Goal: Transaction & Acquisition: Purchase product/service

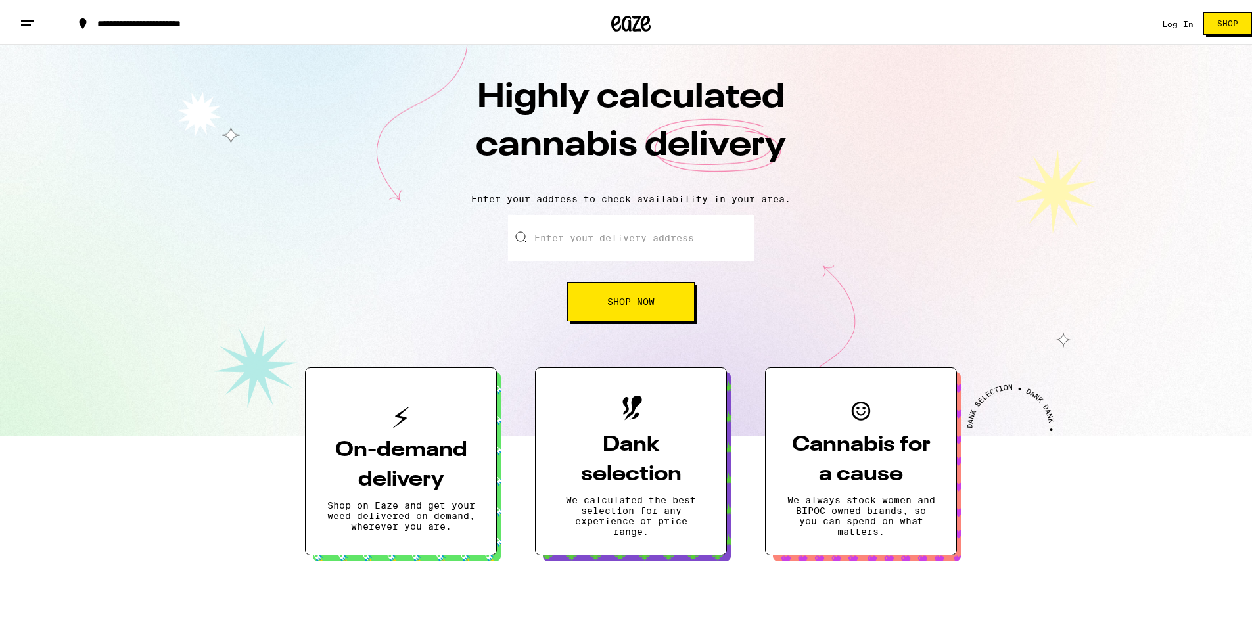
click at [621, 234] on input "Enter your delivery address" at bounding box center [631, 235] width 247 height 46
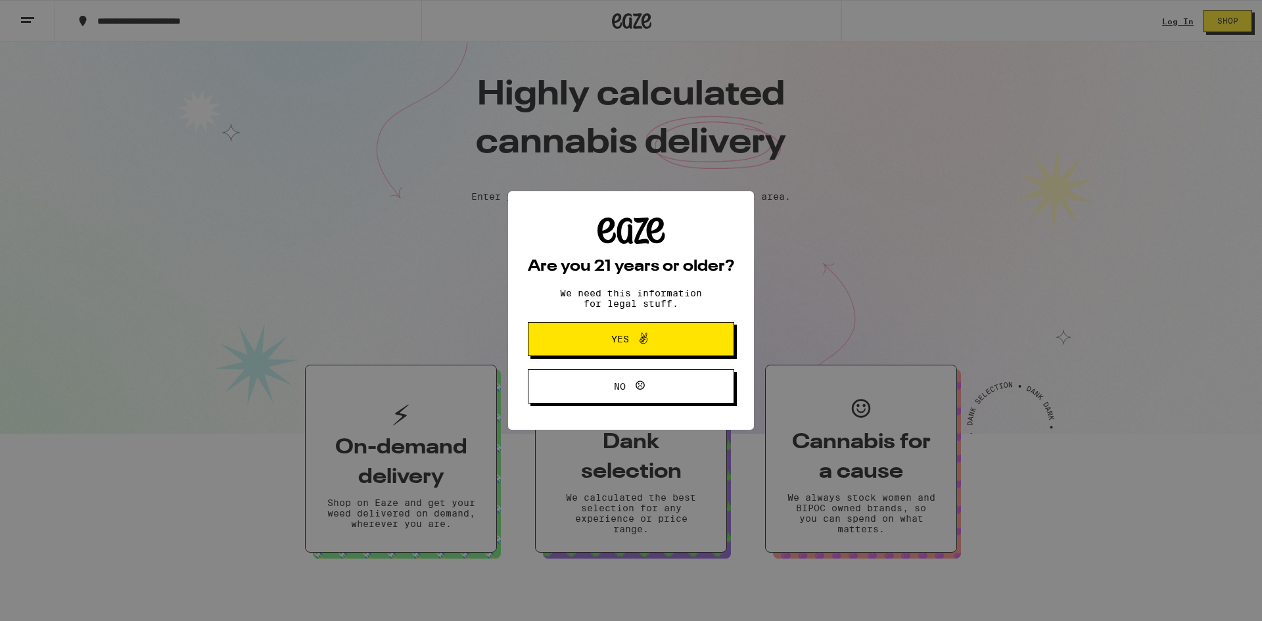
click at [628, 337] on span "Yes" at bounding box center [620, 339] width 18 height 9
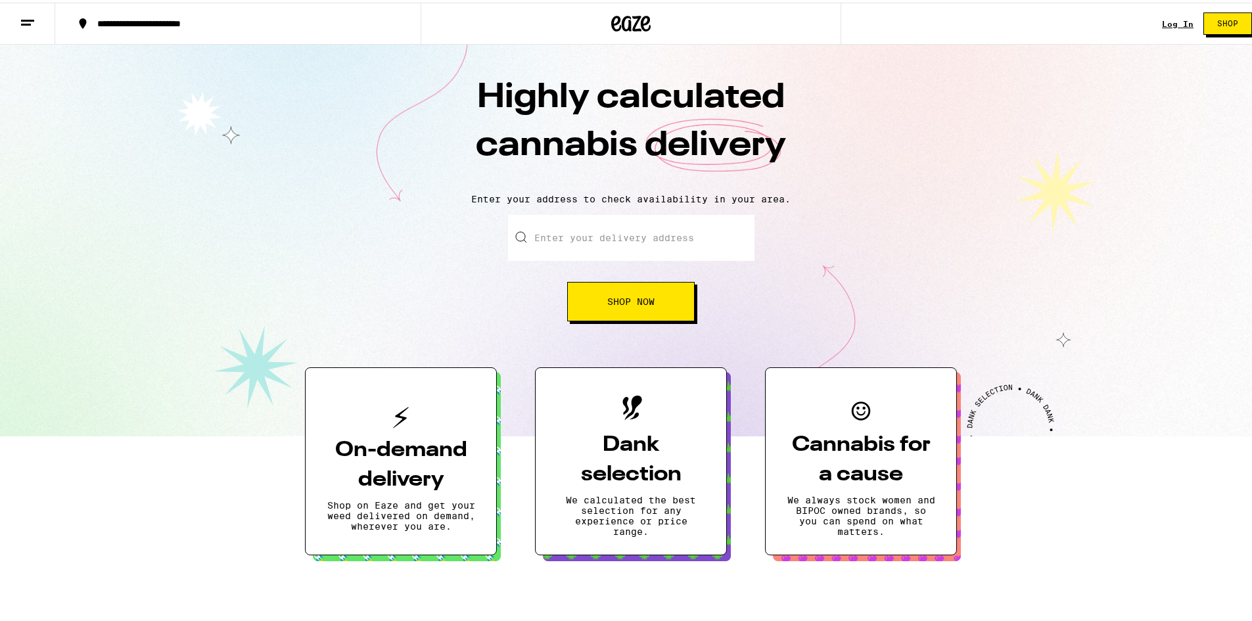
click at [595, 235] on input "Enter your delivery address" at bounding box center [631, 235] width 247 height 46
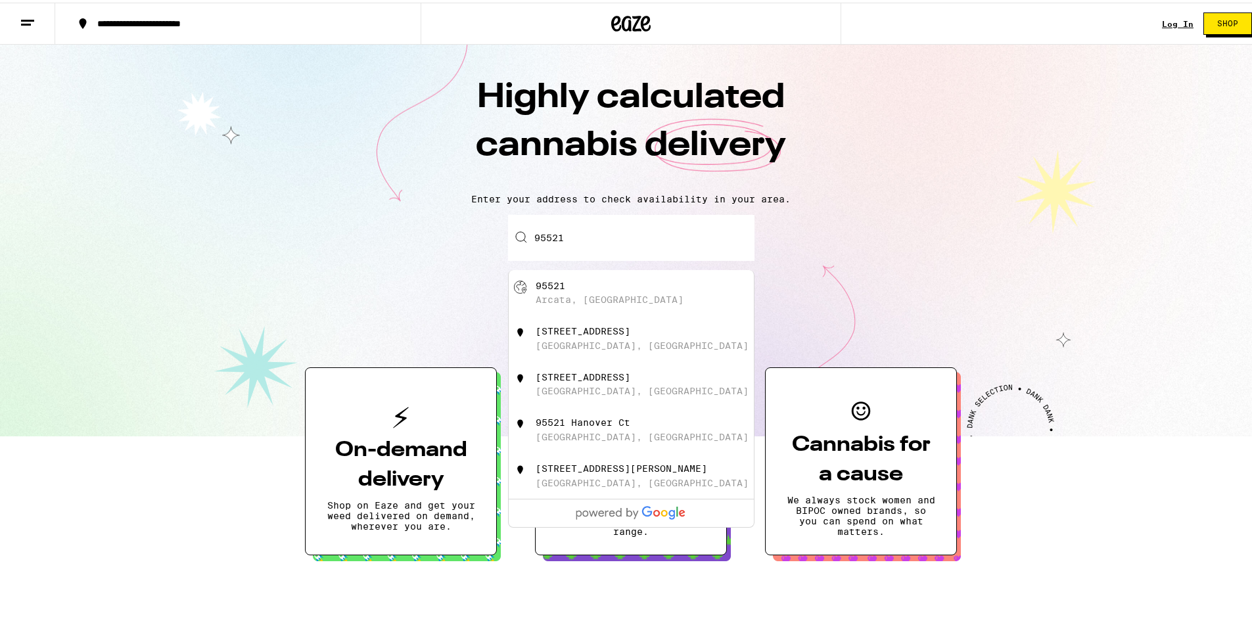
click at [556, 294] on div "95521 [GEOGRAPHIC_DATA], [GEOGRAPHIC_DATA]" at bounding box center [653, 290] width 235 height 25
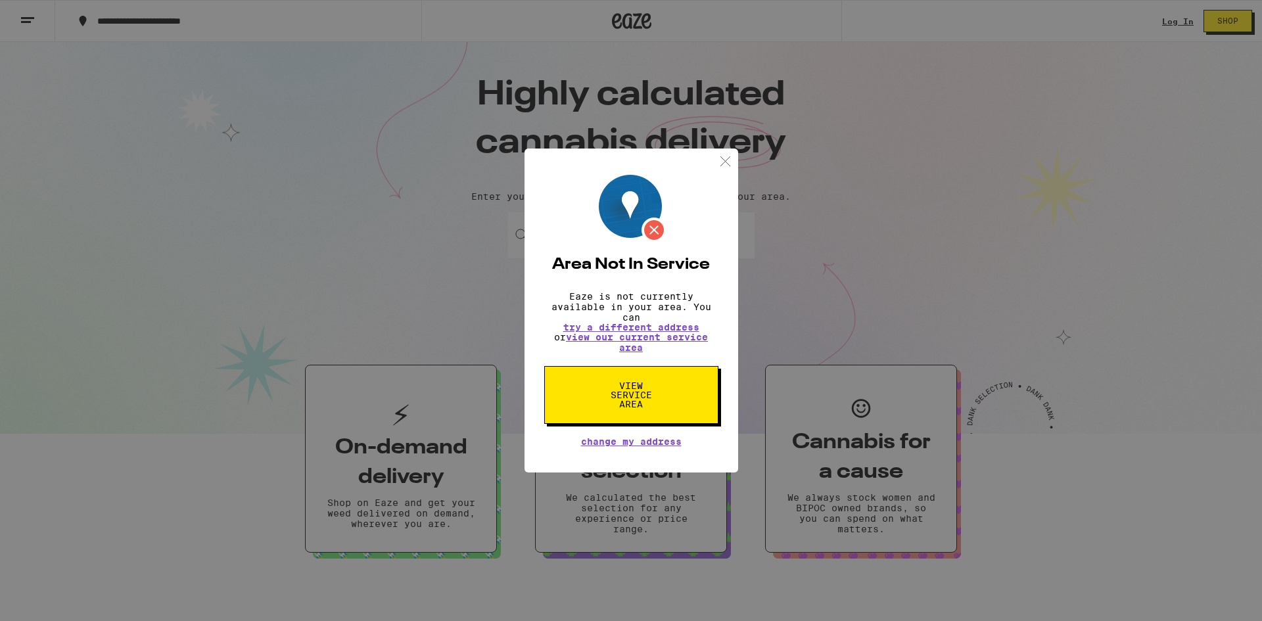
click at [724, 154] on img at bounding box center [725, 161] width 16 height 16
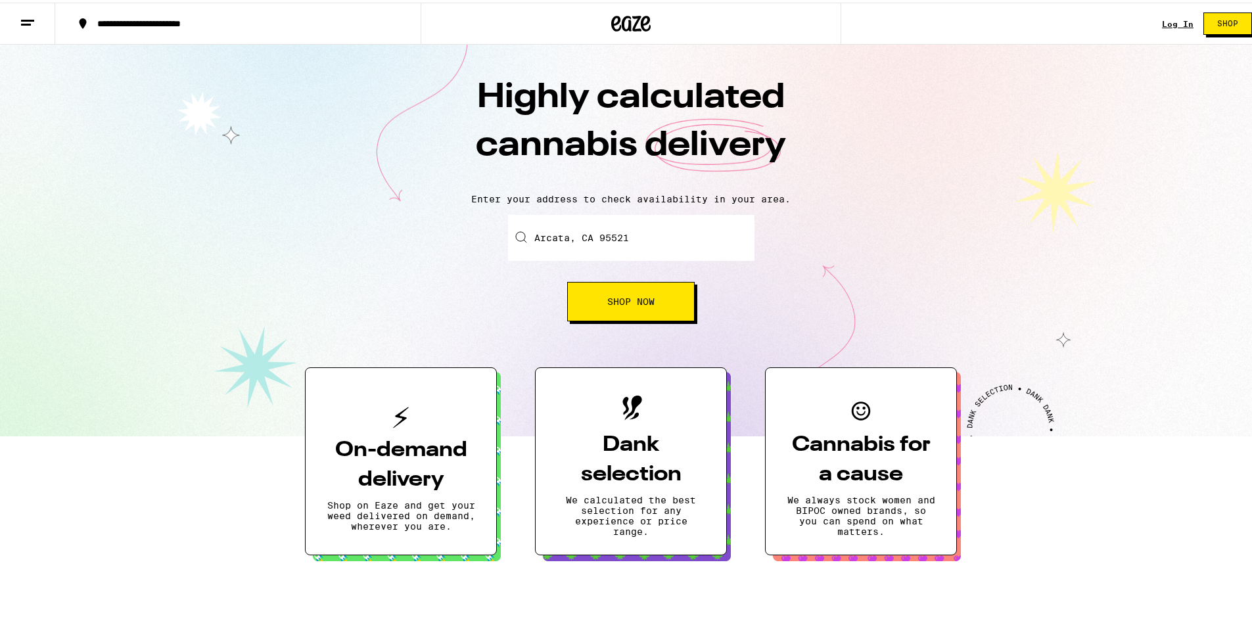
click at [623, 230] on input "Arcata, CA 95521" at bounding box center [631, 235] width 247 height 46
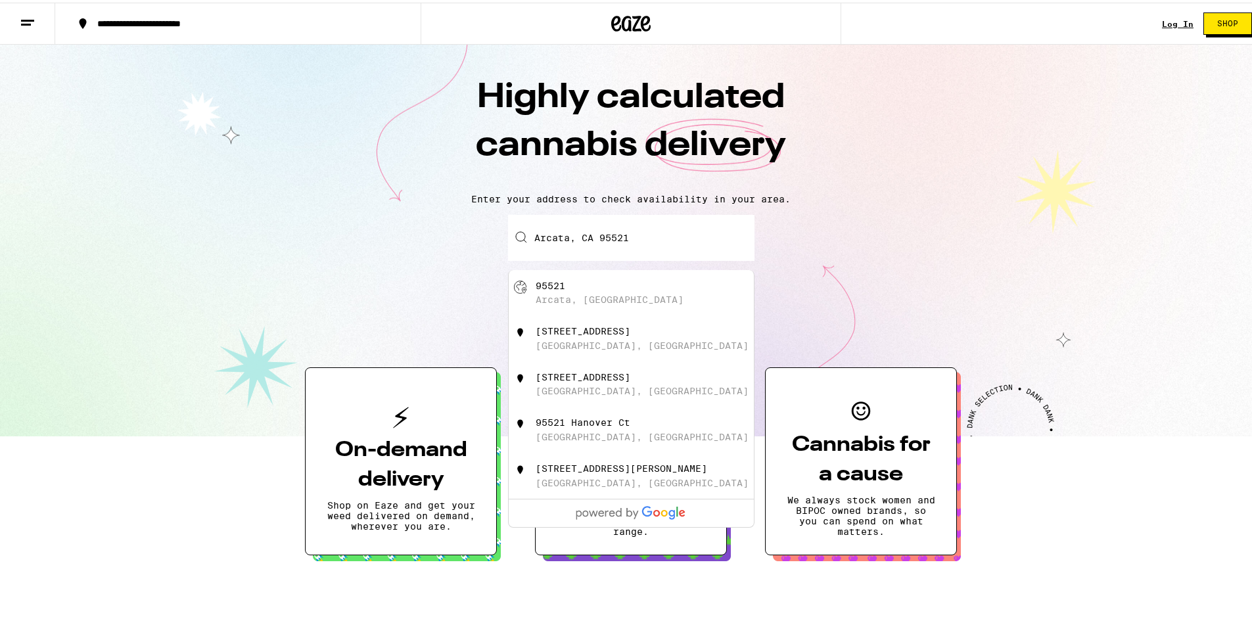
click at [623, 230] on input "Arcata, CA 95521" at bounding box center [631, 235] width 247 height 46
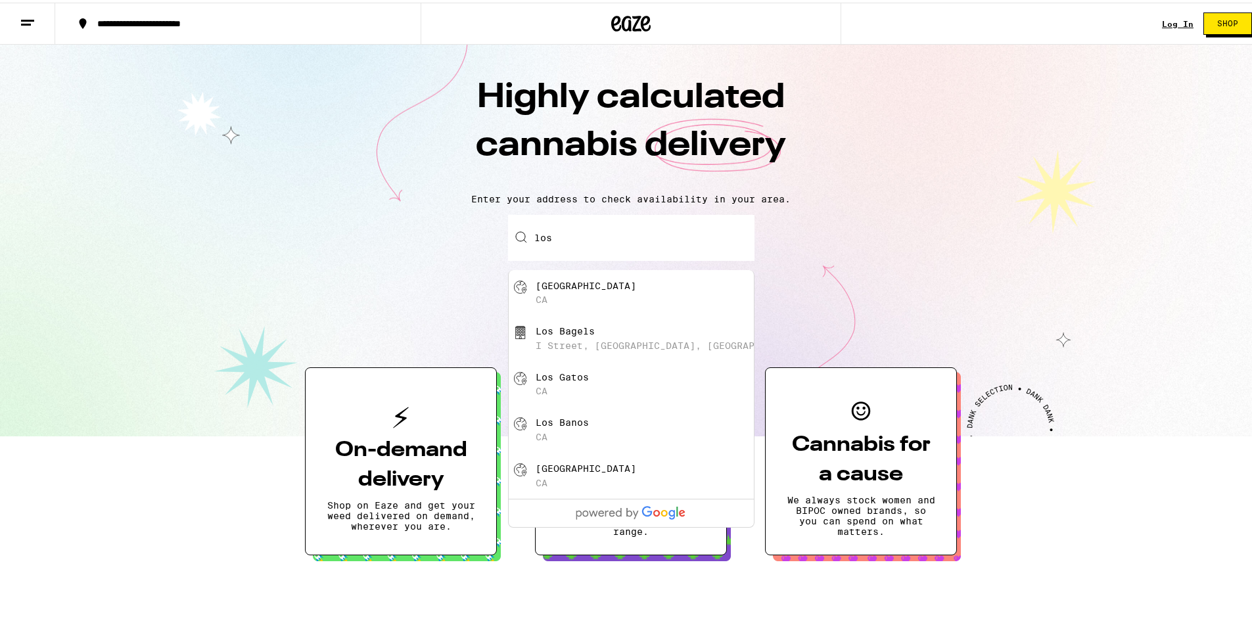
click at [562, 281] on div "[GEOGRAPHIC_DATA]" at bounding box center [586, 283] width 101 height 11
type input "[GEOGRAPHIC_DATA], [GEOGRAPHIC_DATA]"
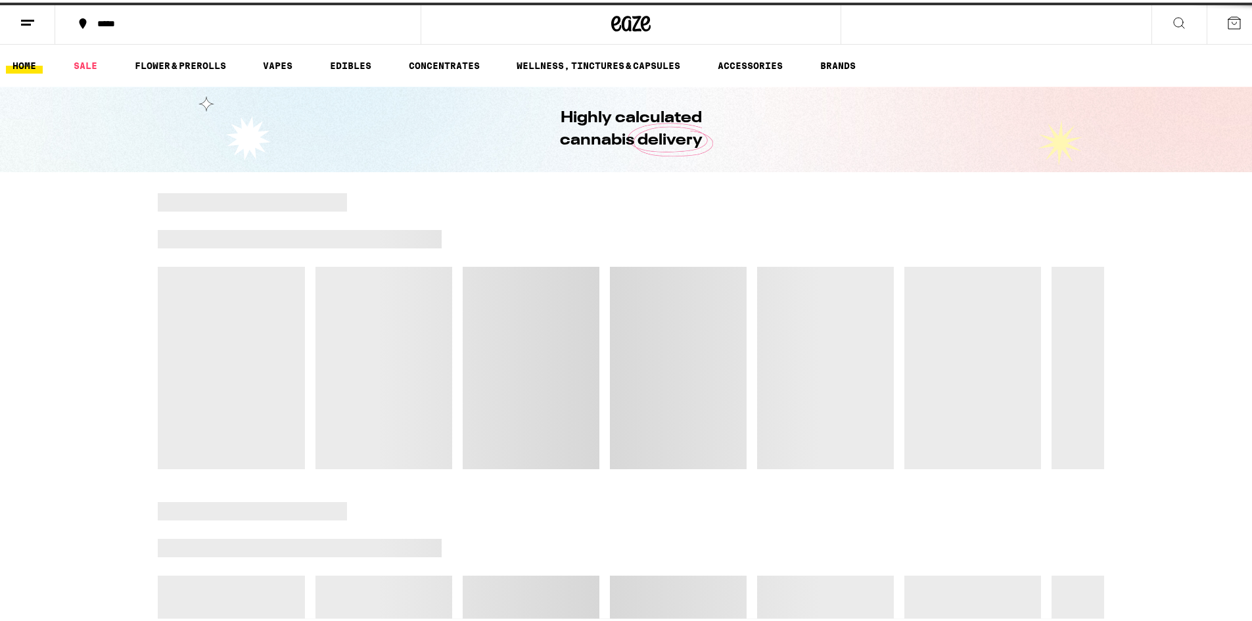
click at [613, 297] on div at bounding box center [631, 329] width 947 height 276
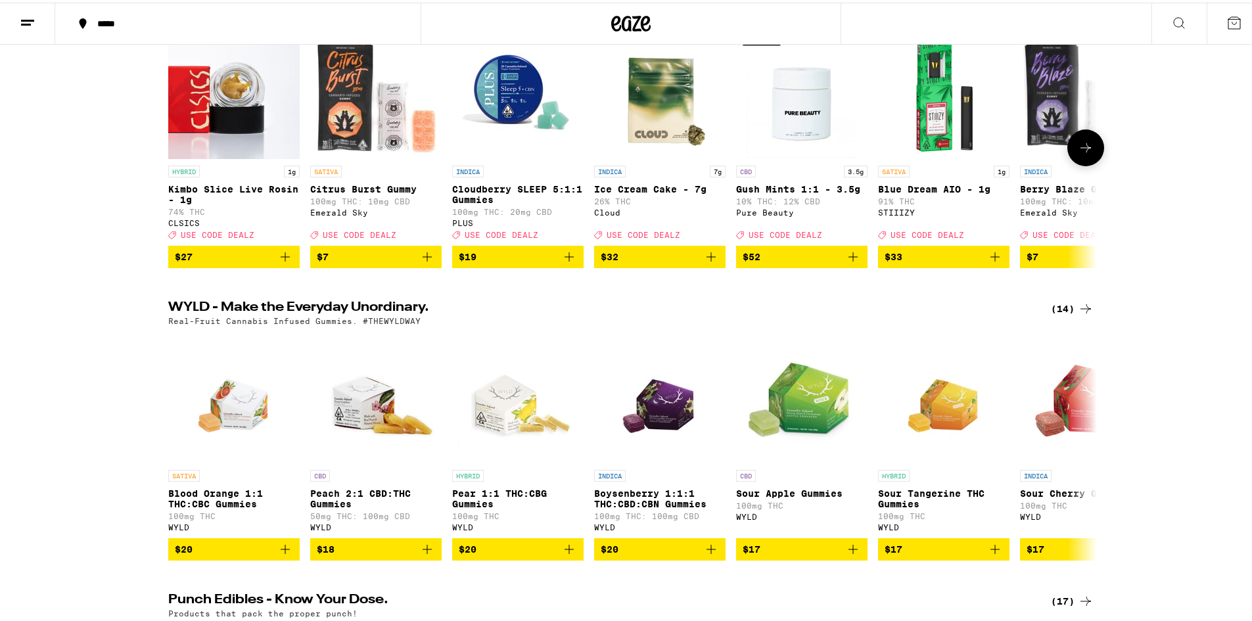
scroll to position [197, 0]
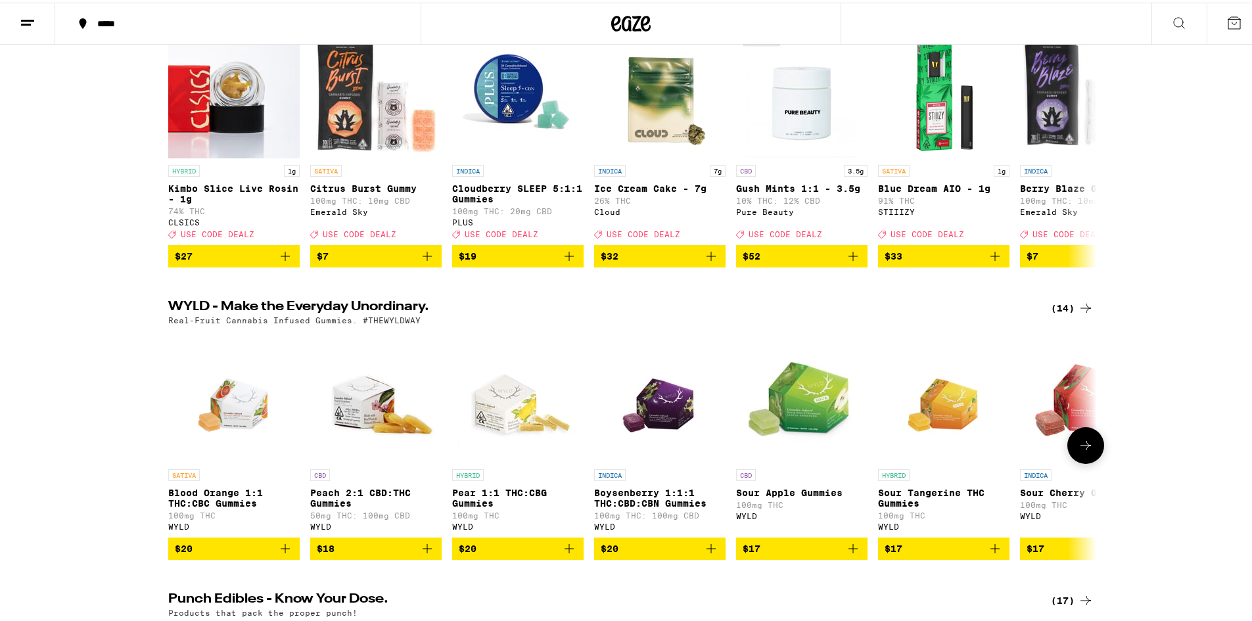
click at [518, 404] on img "Open page for Pear 1:1 THC:CBG Gummies from WYLD" at bounding box center [517, 394] width 131 height 131
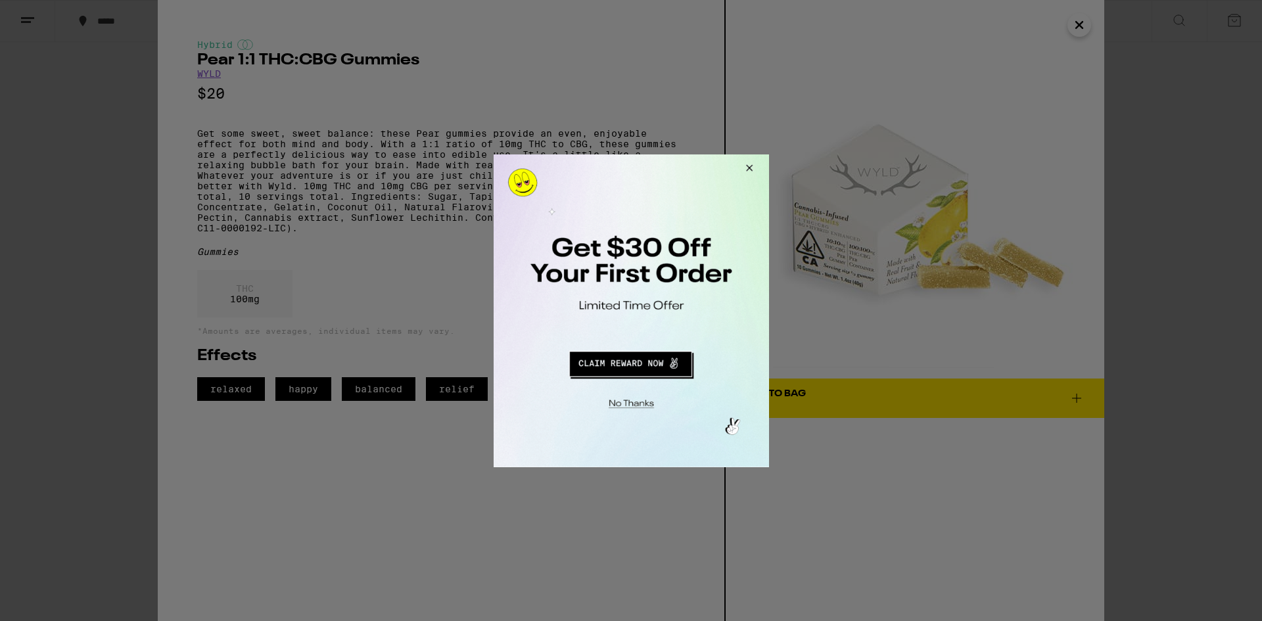
click at [1076, 21] on div at bounding box center [631, 310] width 1262 height 621
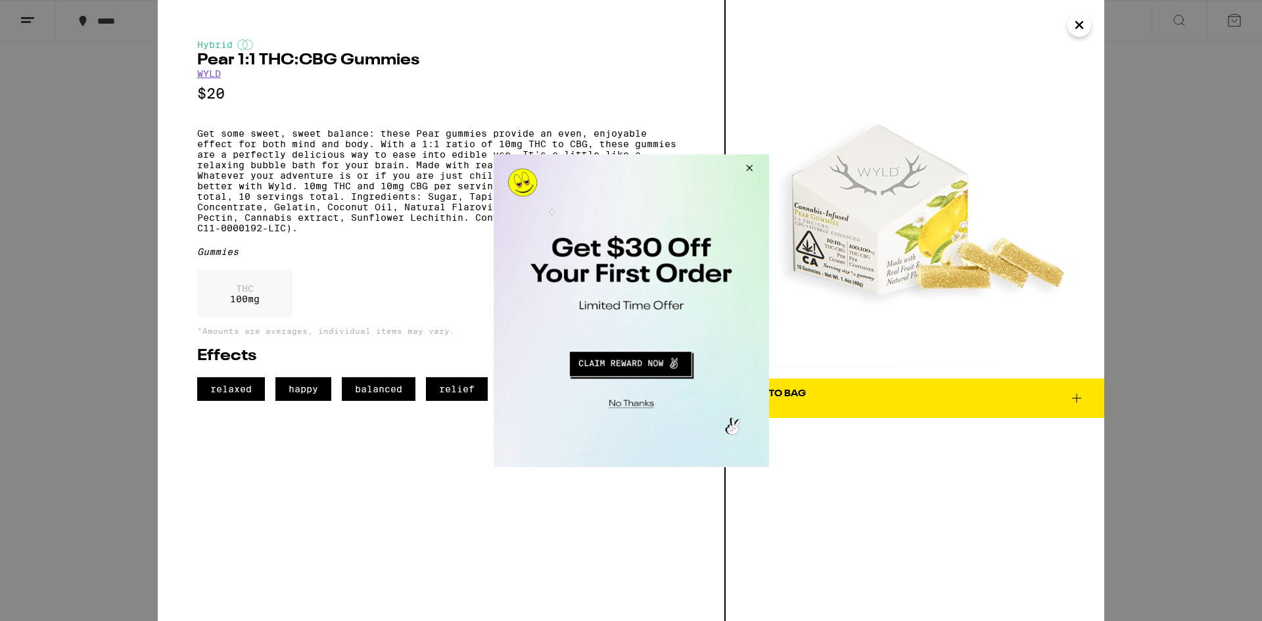
drag, startPoint x: 751, startPoint y: 168, endPoint x: 1325, endPoint y: 268, distance: 582.4
click at [751, 168] on button "Close Modal" at bounding box center [746, 170] width 35 height 32
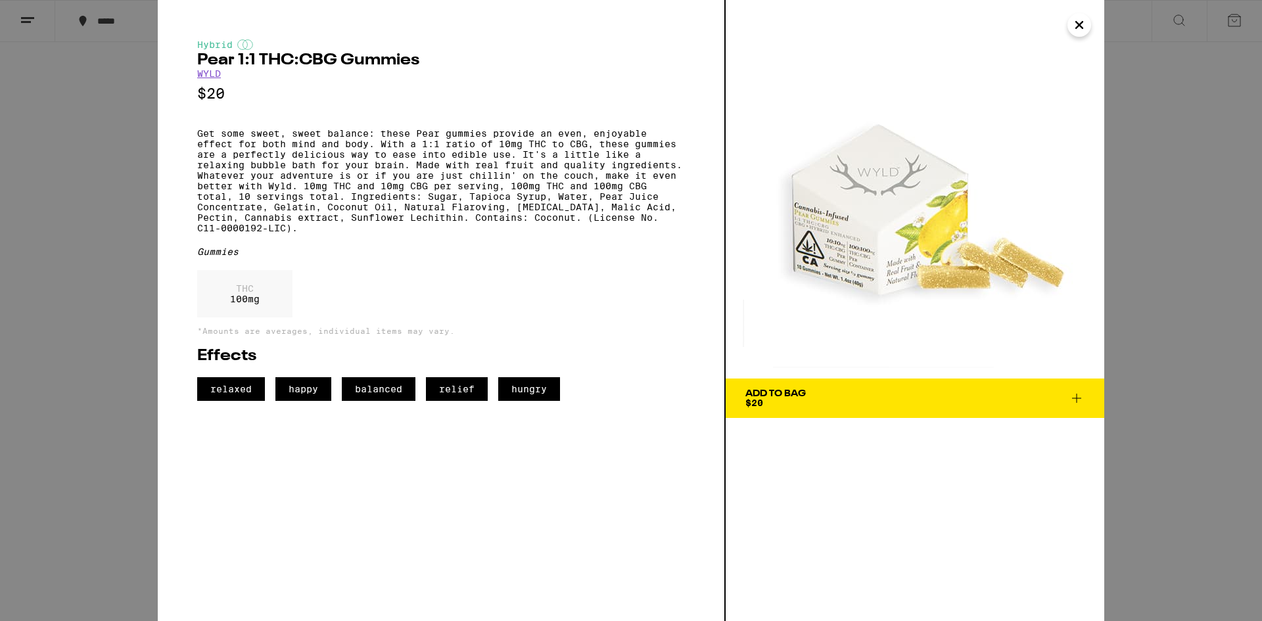
click at [1087, 24] on button "Close" at bounding box center [1080, 25] width 24 height 24
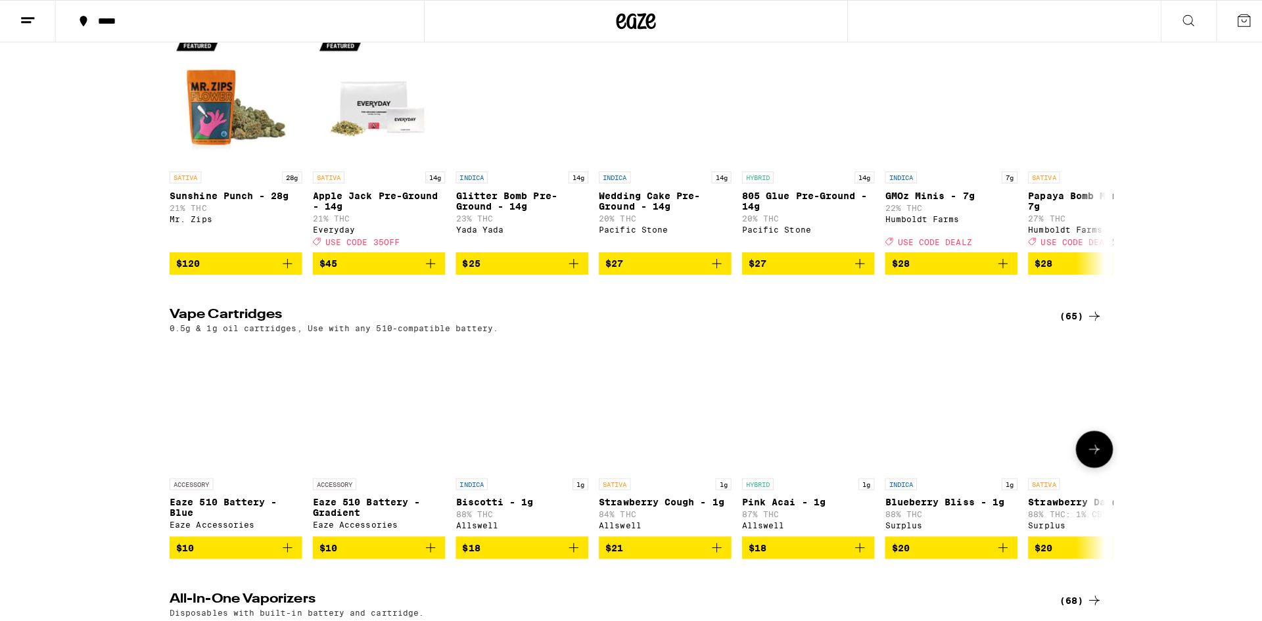
scroll to position [1578, 0]
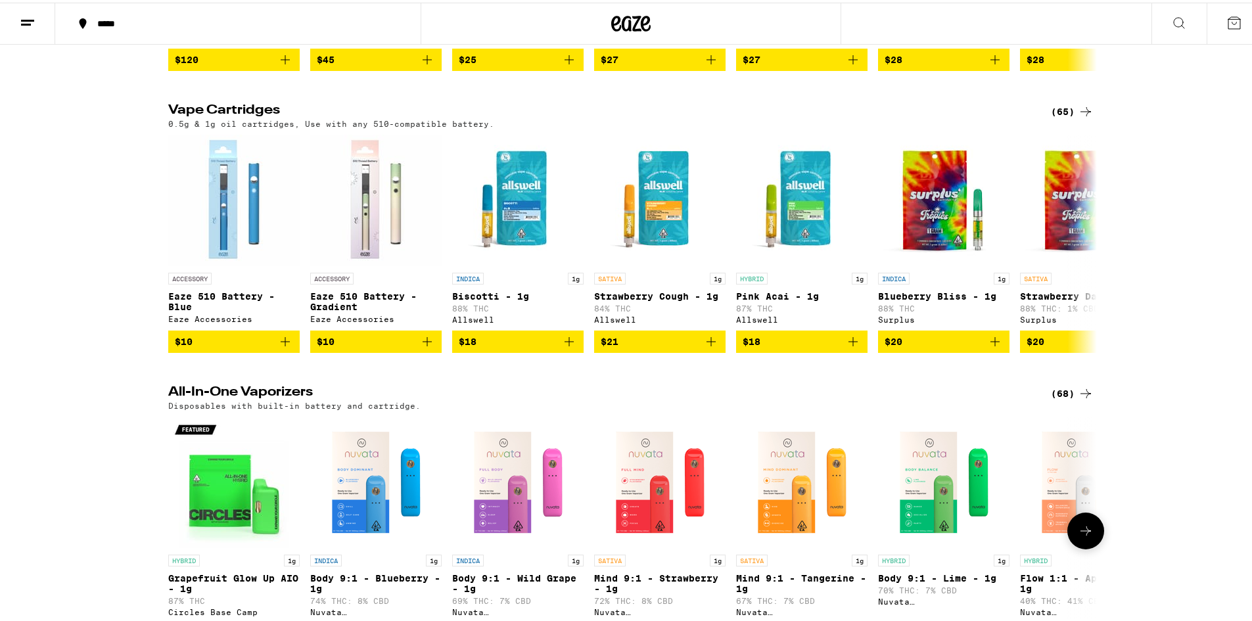
click at [776, 536] on img "Open page for Mind 9:1 - Tangerine - 1g from Nuvata (CA)" at bounding box center [801, 479] width 131 height 131
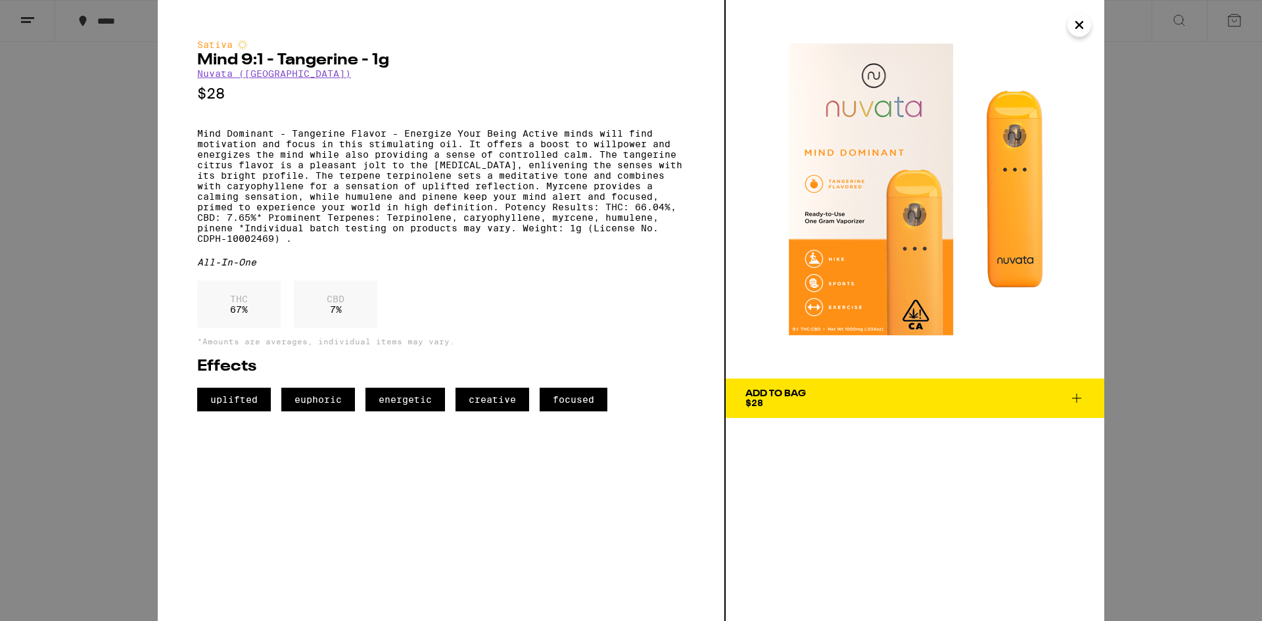
click at [1075, 26] on icon "Close" at bounding box center [1080, 25] width 16 height 20
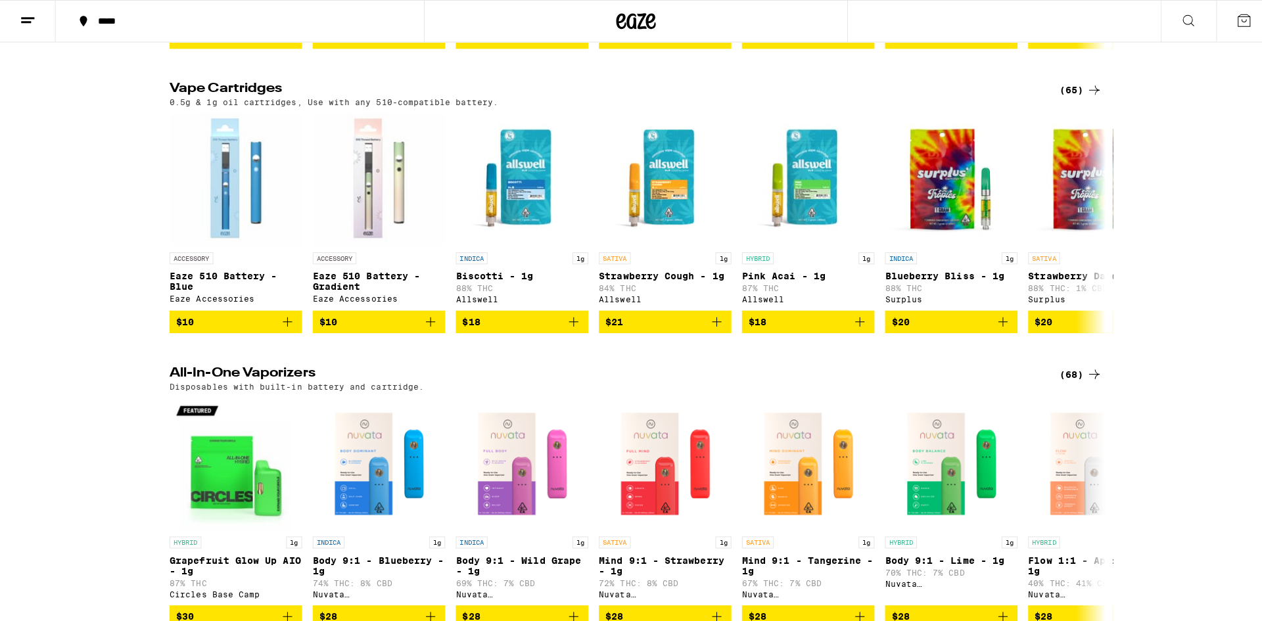
scroll to position [1578, 0]
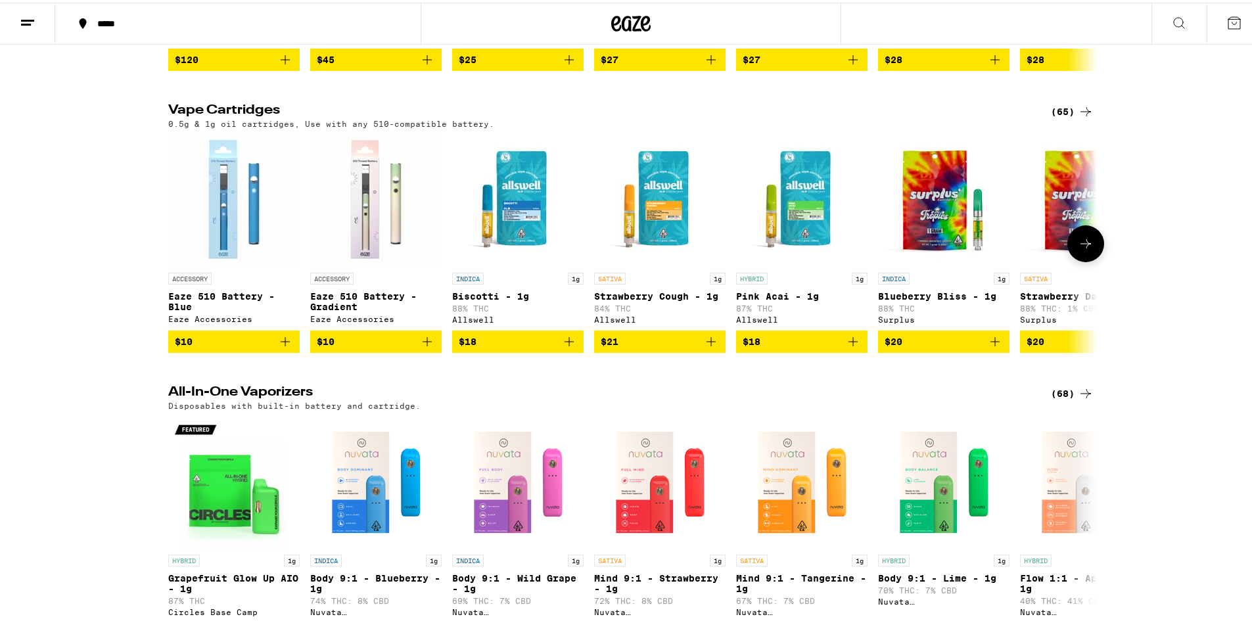
click at [791, 228] on img "Open page for Pink Acai - 1g from Allswell" at bounding box center [801, 197] width 131 height 131
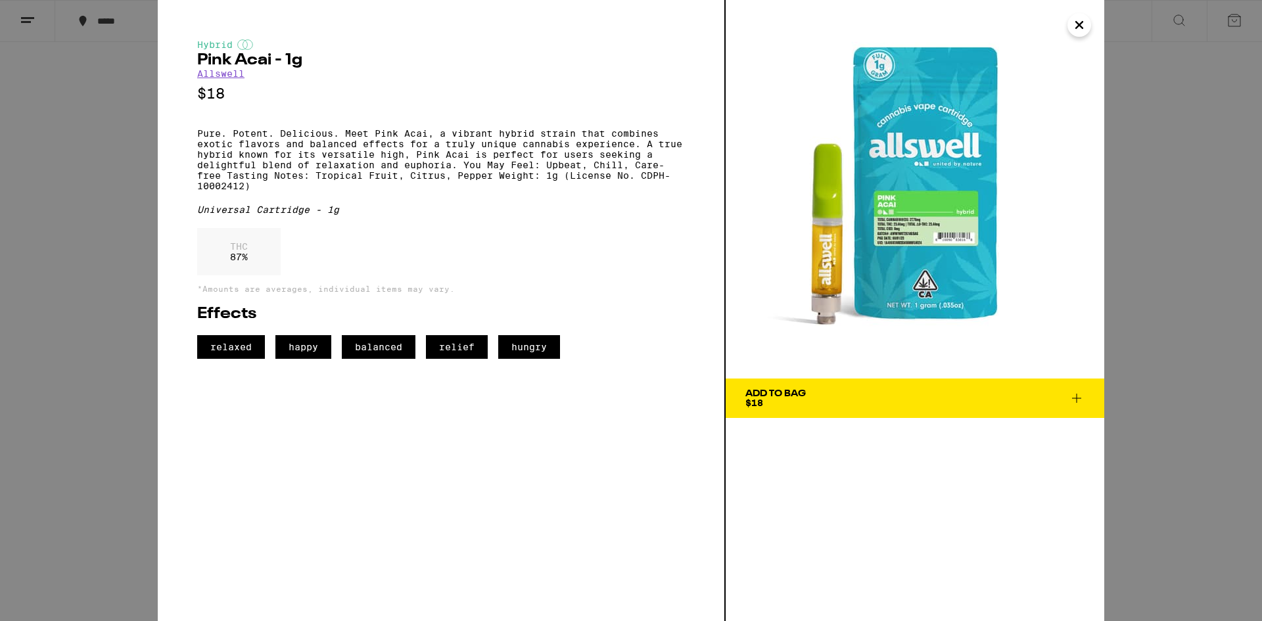
click at [888, 388] on button "Add To Bag $18" at bounding box center [915, 398] width 379 height 39
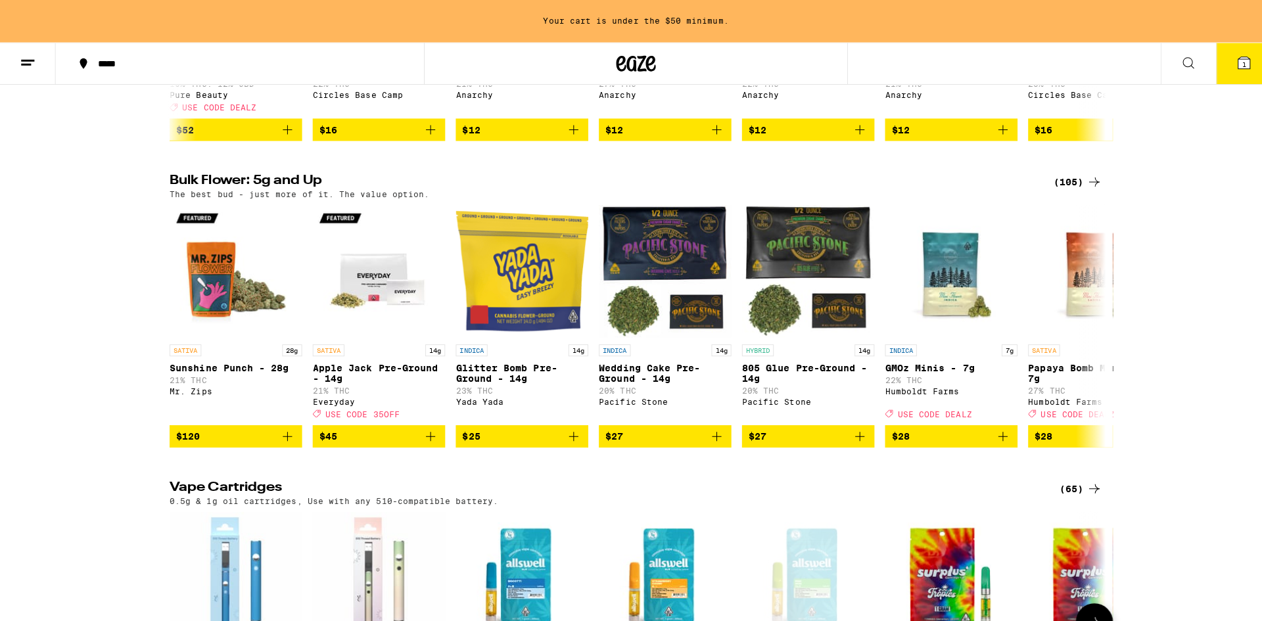
scroll to position [1225, 0]
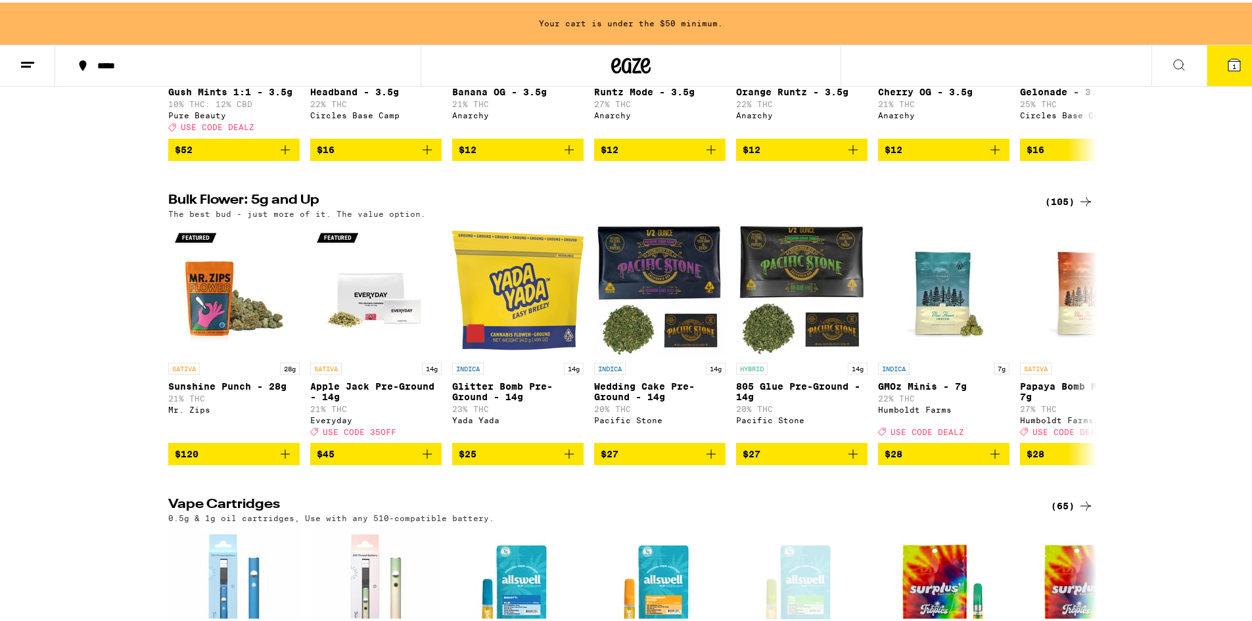
click at [1227, 65] on icon at bounding box center [1235, 63] width 16 height 16
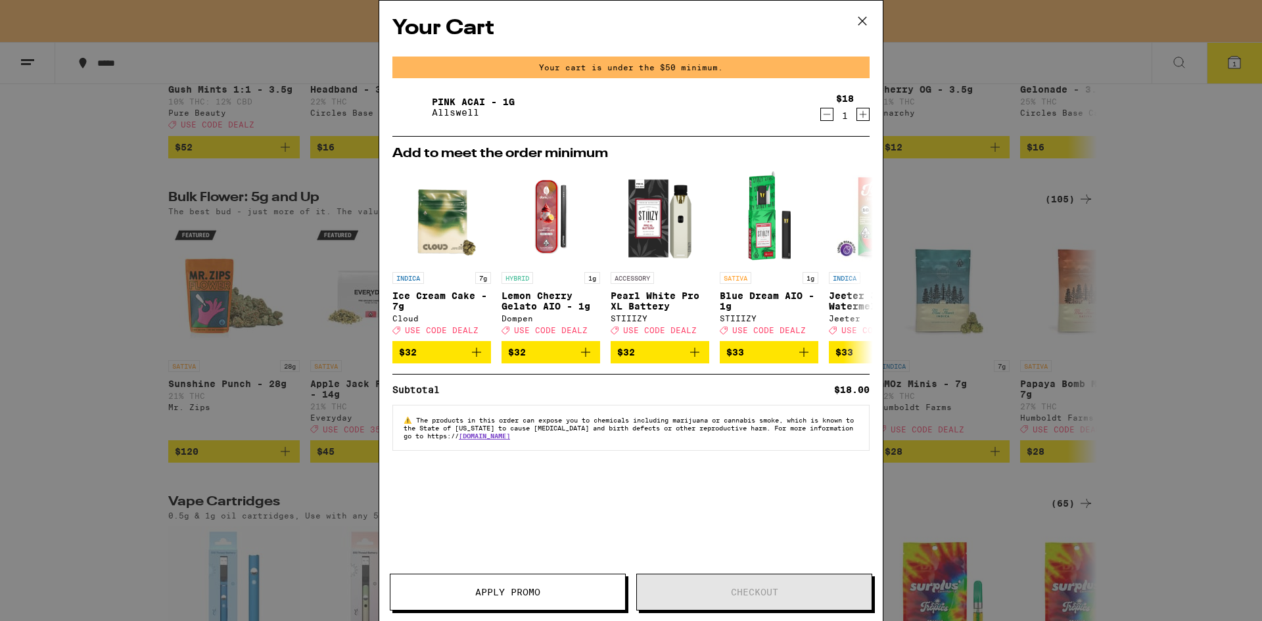
click at [861, 16] on icon at bounding box center [863, 21] width 20 height 20
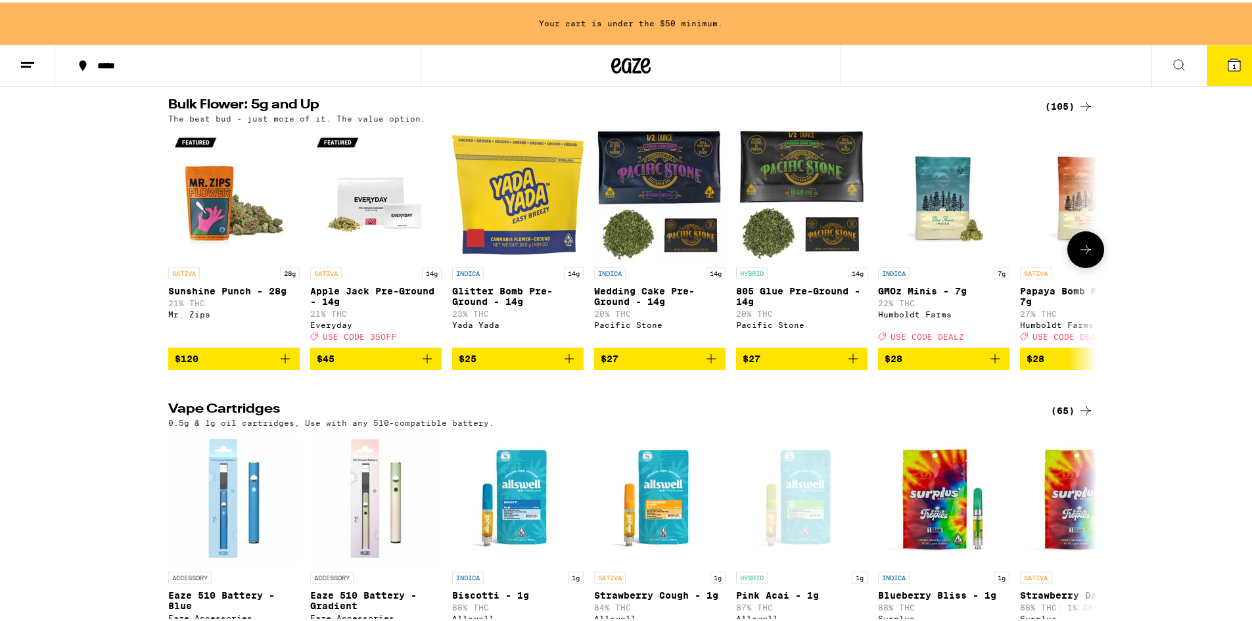
scroll to position [1586, 0]
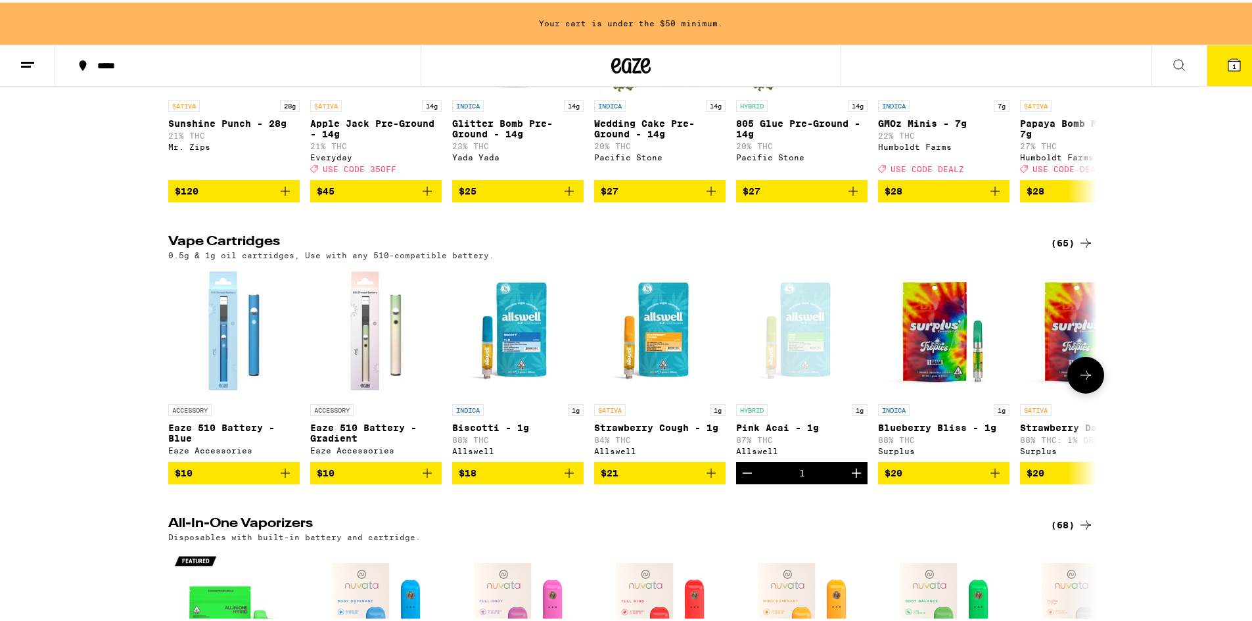
click at [521, 359] on img "Open page for Biscotti - 1g from Allswell" at bounding box center [517, 329] width 131 height 131
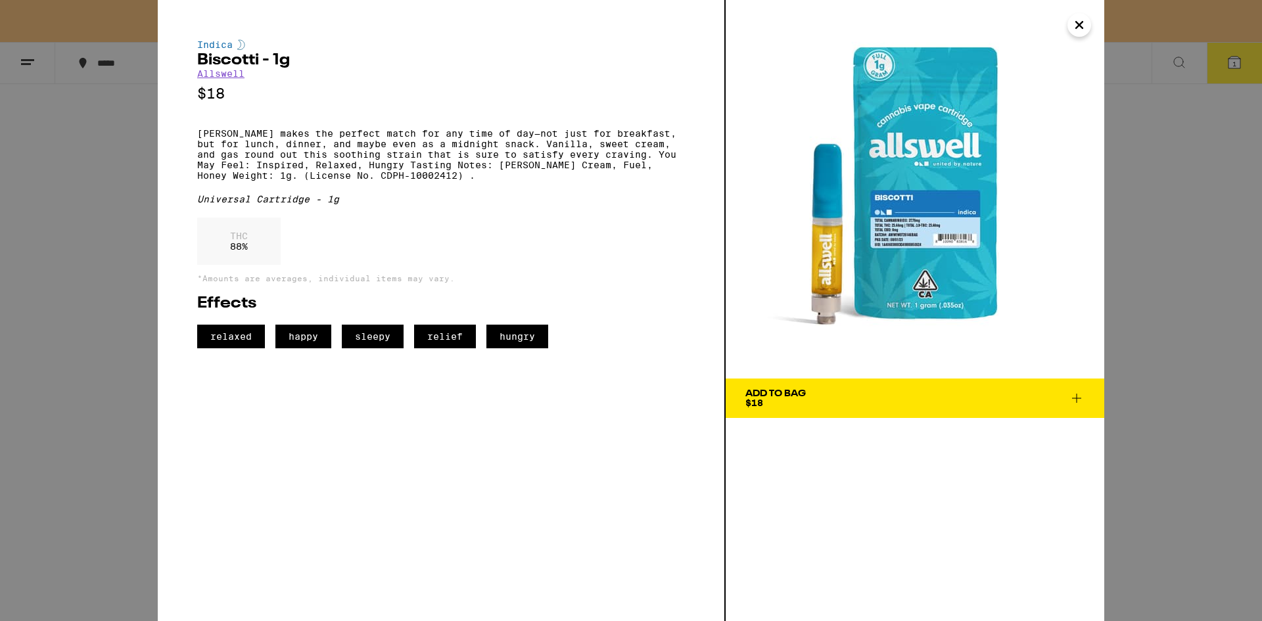
click at [1070, 24] on button "Close" at bounding box center [1080, 25] width 24 height 24
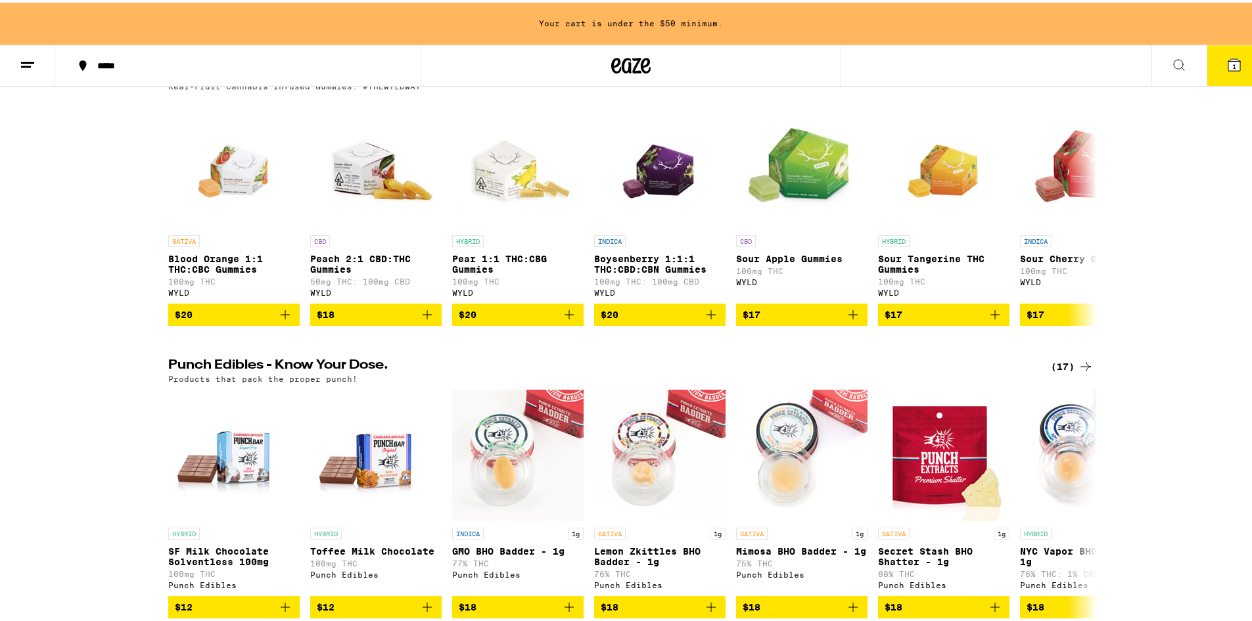
scroll to position [592, 0]
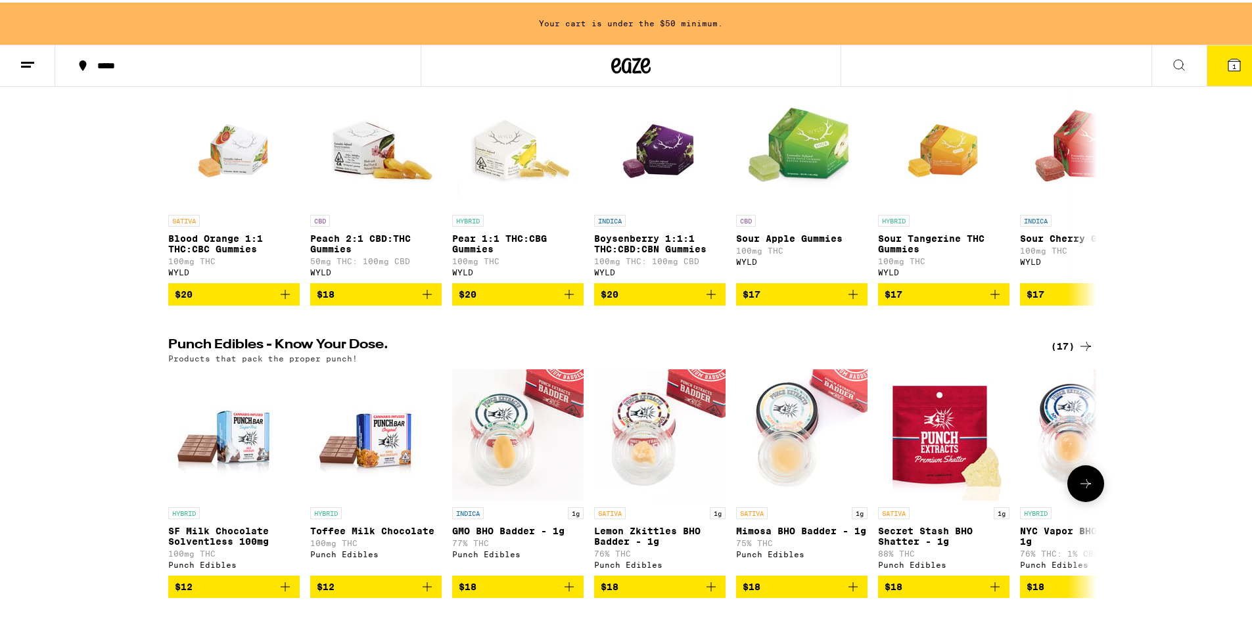
click at [1081, 489] on icon at bounding box center [1086, 481] width 16 height 16
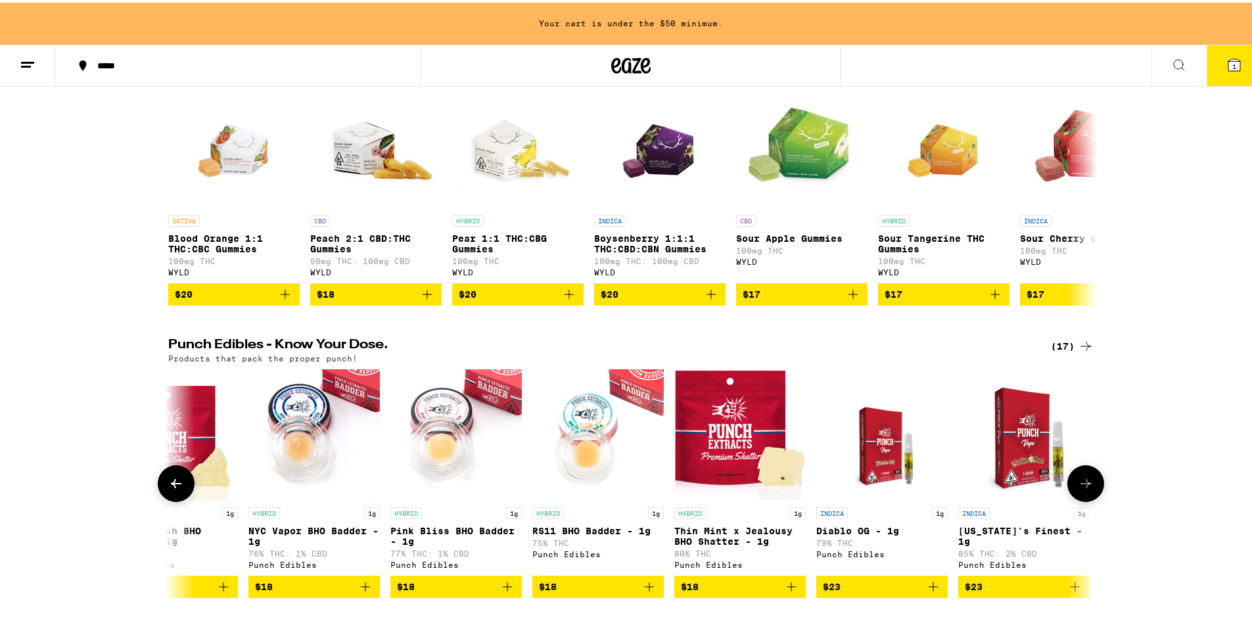
scroll to position [0, 782]
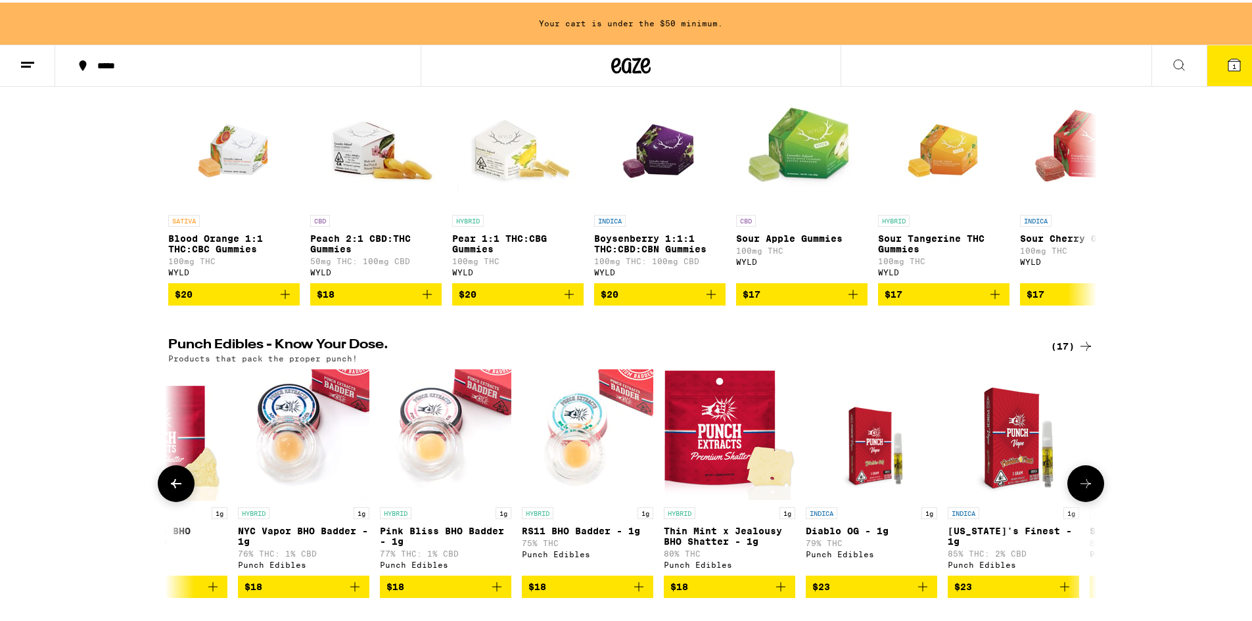
click at [1081, 489] on icon at bounding box center [1086, 481] width 16 height 16
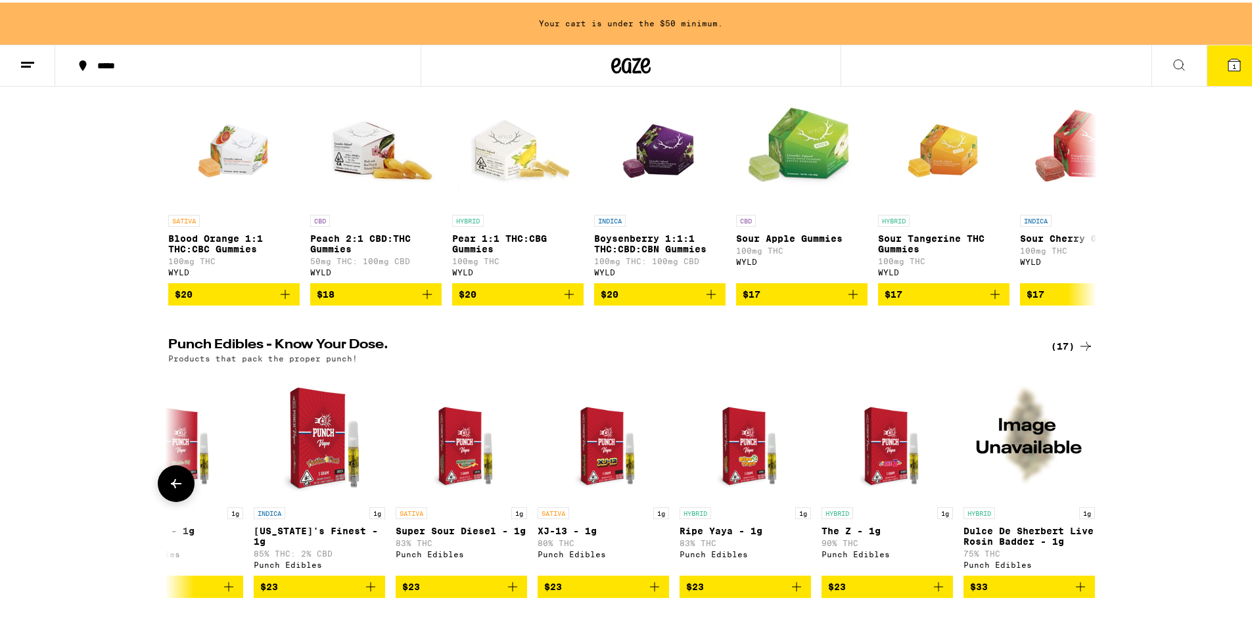
scroll to position [0, 1488]
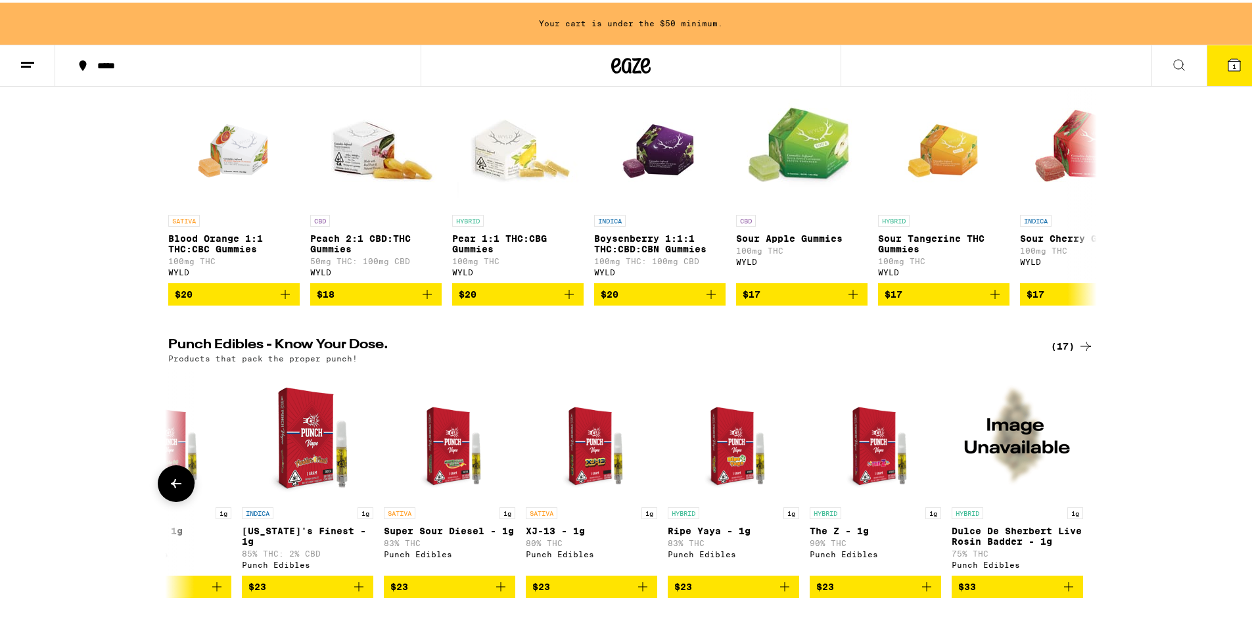
click at [1081, 500] on div at bounding box center [1086, 481] width 37 height 37
